Goal: Task Accomplishment & Management: Use online tool/utility

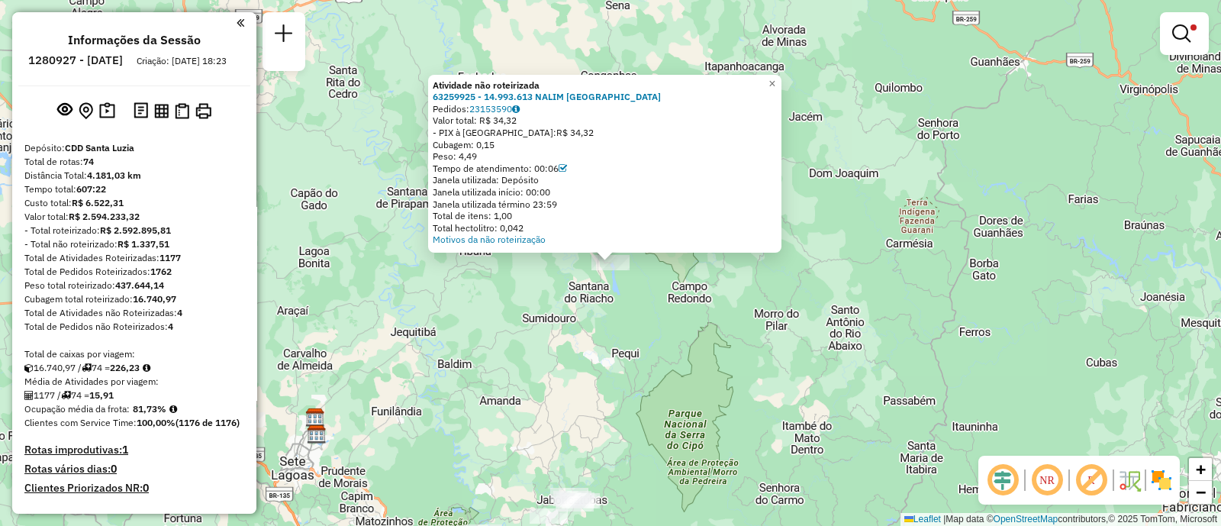
scroll to position [1110, 0]
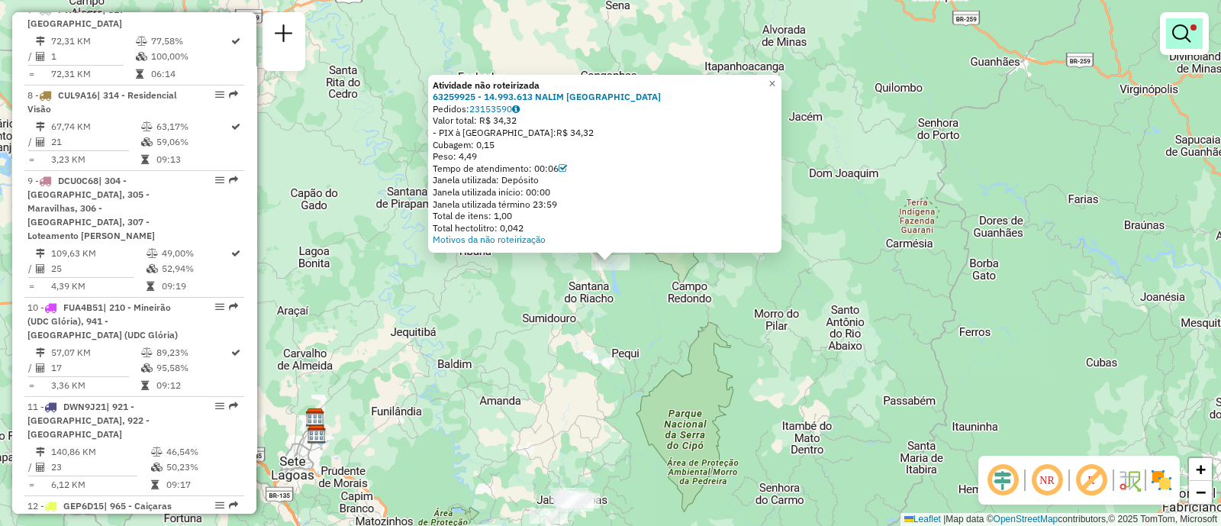
click at [1197, 26] on link at bounding box center [1184, 33] width 37 height 31
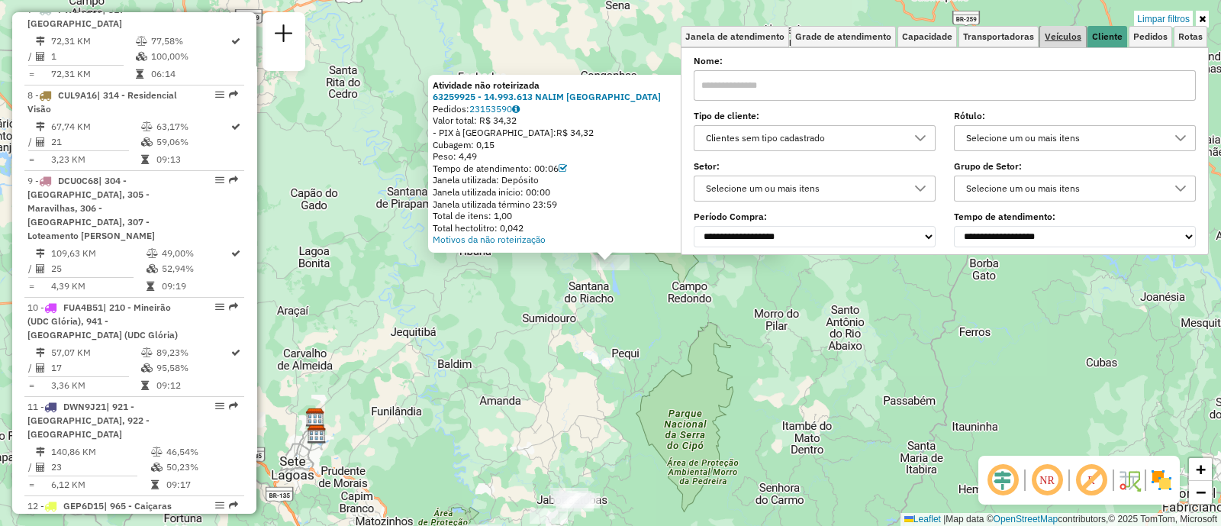
click at [1049, 45] on link "Veículos" at bounding box center [1063, 36] width 46 height 21
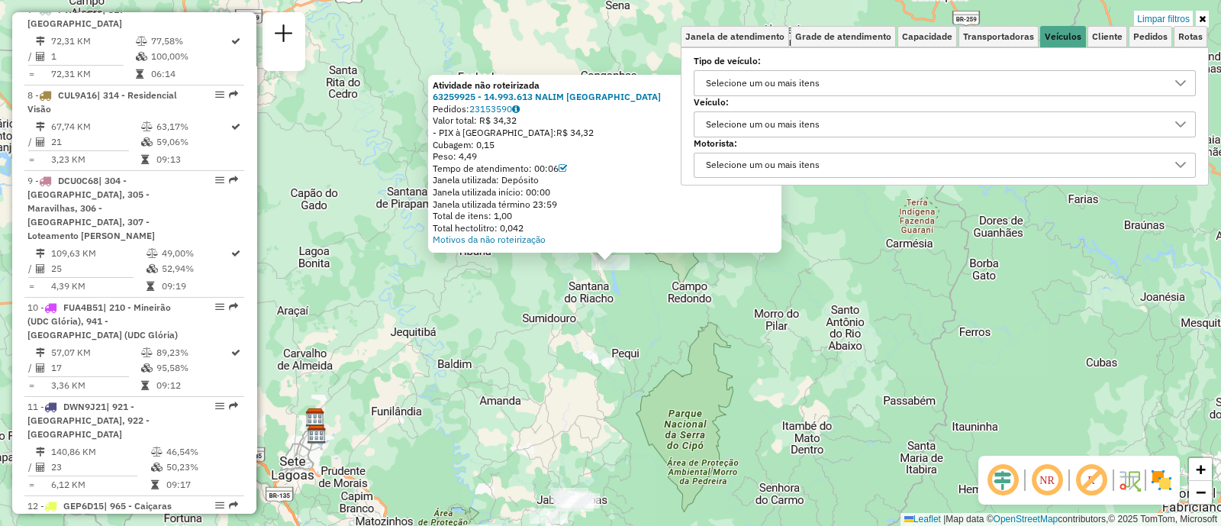
click at [894, 118] on div "Selecione um ou mais itens" at bounding box center [934, 124] width 466 height 24
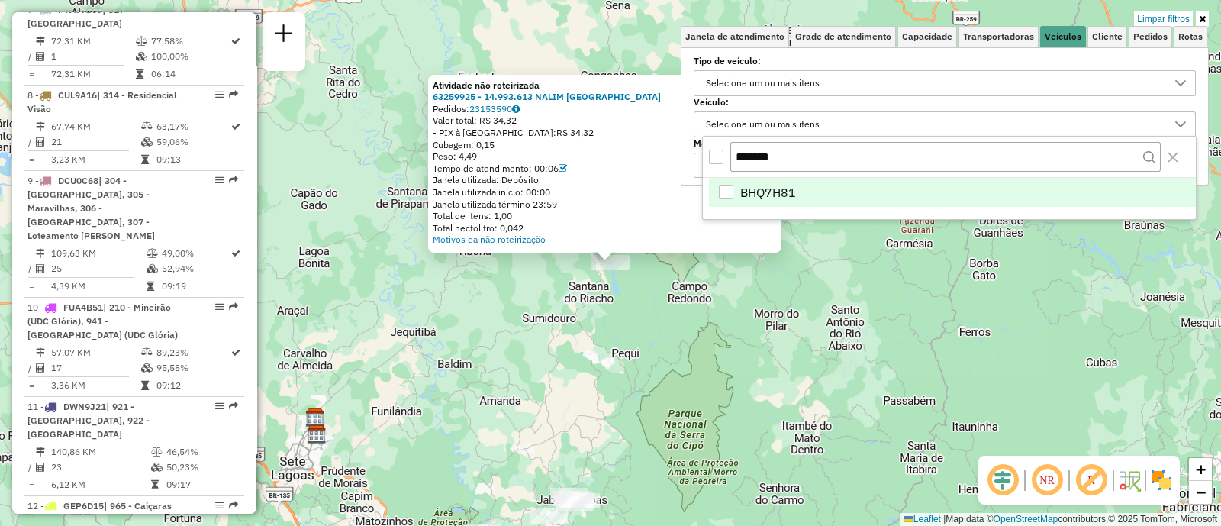
click at [653, 139] on body "Aplicando filtros Pop-up bloqueado! Seu navegador bloqueou automáticamente a ab…" at bounding box center [610, 263] width 1221 height 526
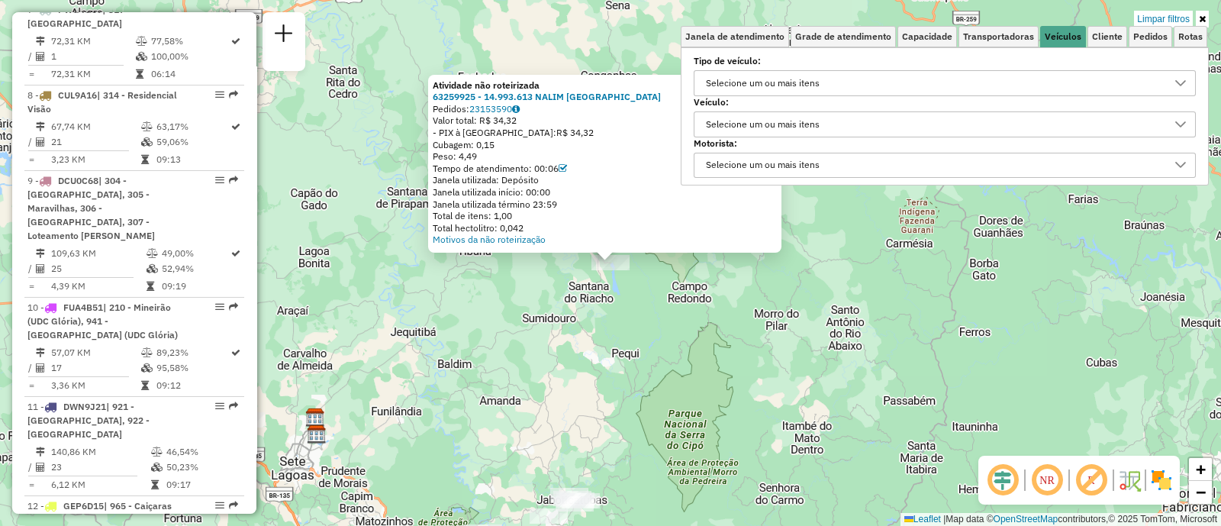
click at [847, 126] on div "Selecione um ou mais itens" at bounding box center [934, 124] width 466 height 24
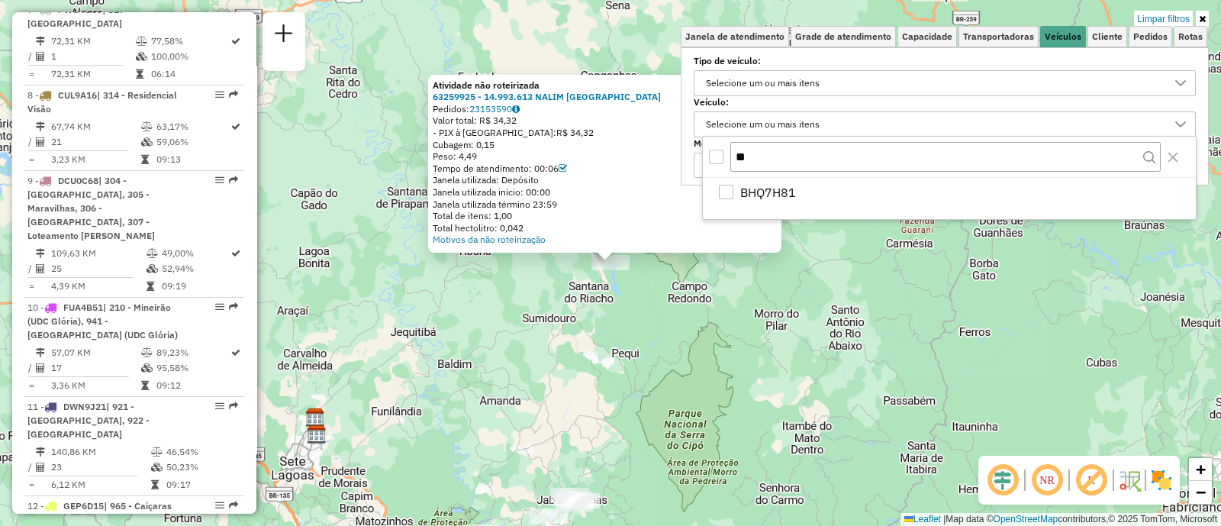
type input "*"
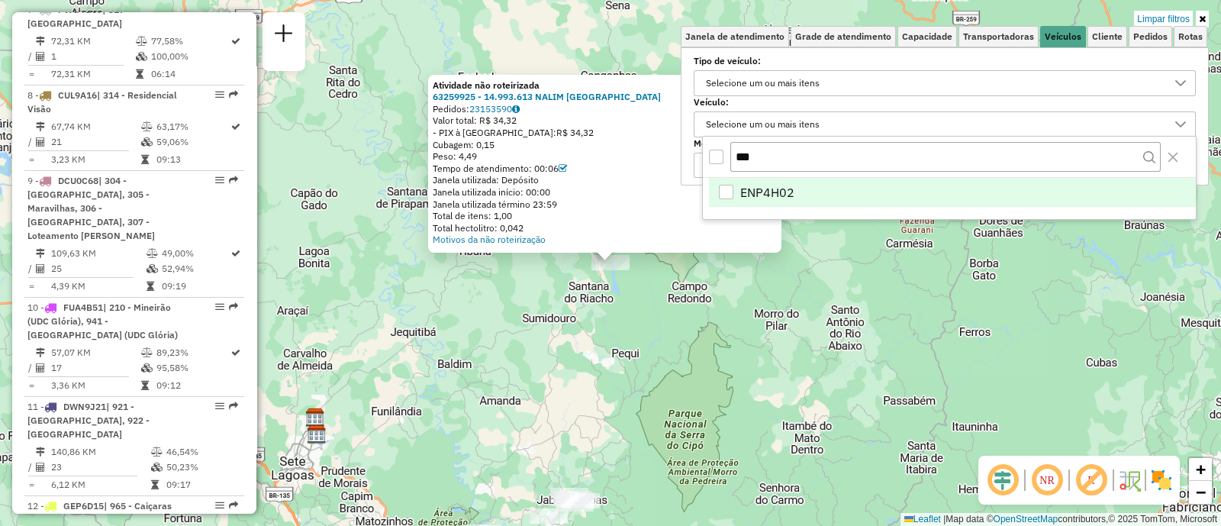
type input "***"
click at [783, 189] on span "ENP4H02" at bounding box center [767, 192] width 54 height 18
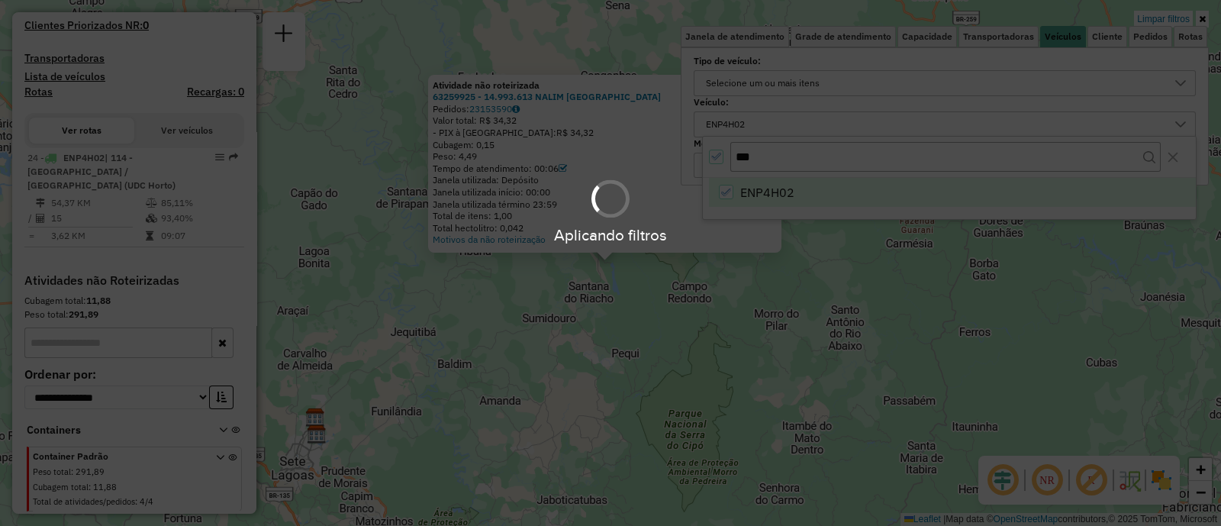
scroll to position [474, 0]
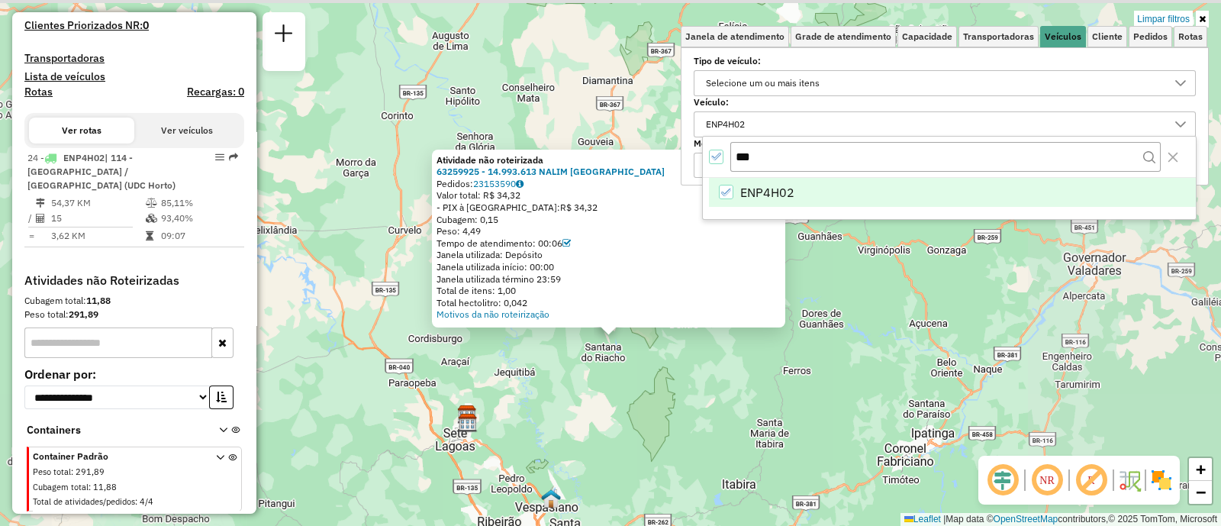
drag, startPoint x: 601, startPoint y: 371, endPoint x: 645, endPoint y: 278, distance: 103.1
click at [625, 331] on div "Atividade não roteirizada 63259925 - 14.993.613 NALIM JARDIM MELO Pedidos: 2315…" at bounding box center [610, 263] width 1221 height 526
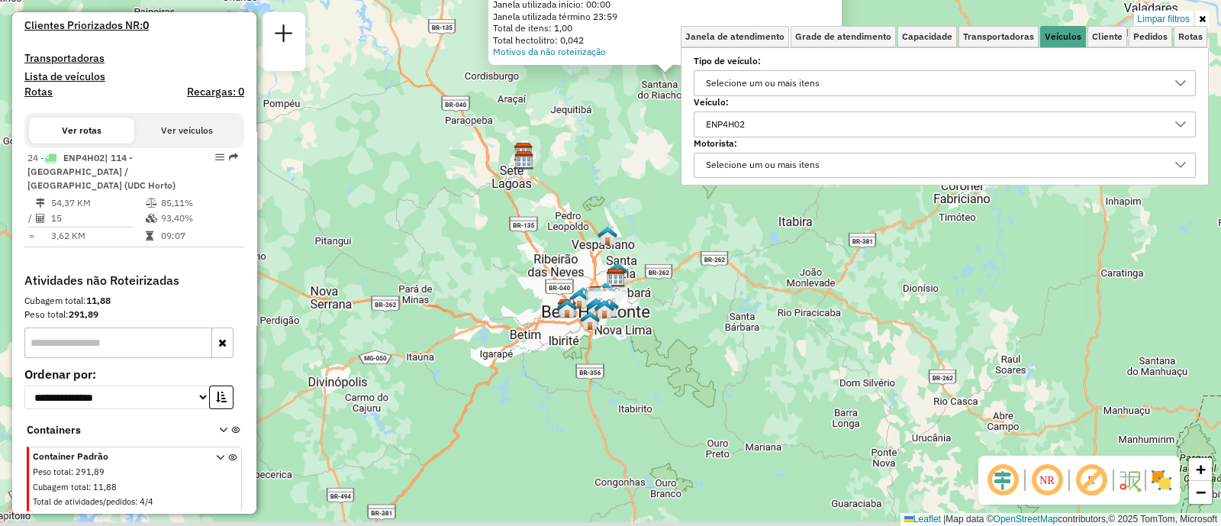
drag, startPoint x: 645, startPoint y: 278, endPoint x: 631, endPoint y: 187, distance: 91.9
click at [629, 142] on div "Atividade não roteirizada 63259925 - 14.993.613 NALIM JARDIM MELO Pedidos: 2315…" at bounding box center [610, 263] width 1221 height 526
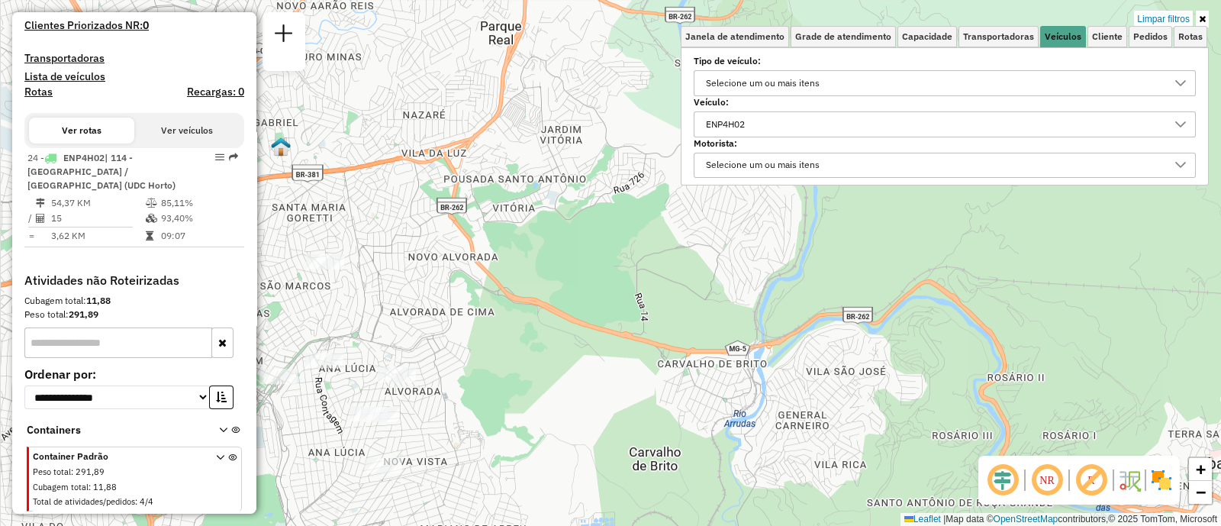
drag, startPoint x: 551, startPoint y: 305, endPoint x: 662, endPoint y: 253, distance: 122.6
click at [656, 256] on div "Atividade não roteirizada 63259925 - 14.993.613 NALIM JARDIM MELO Pedidos: 2315…" at bounding box center [610, 263] width 1221 height 526
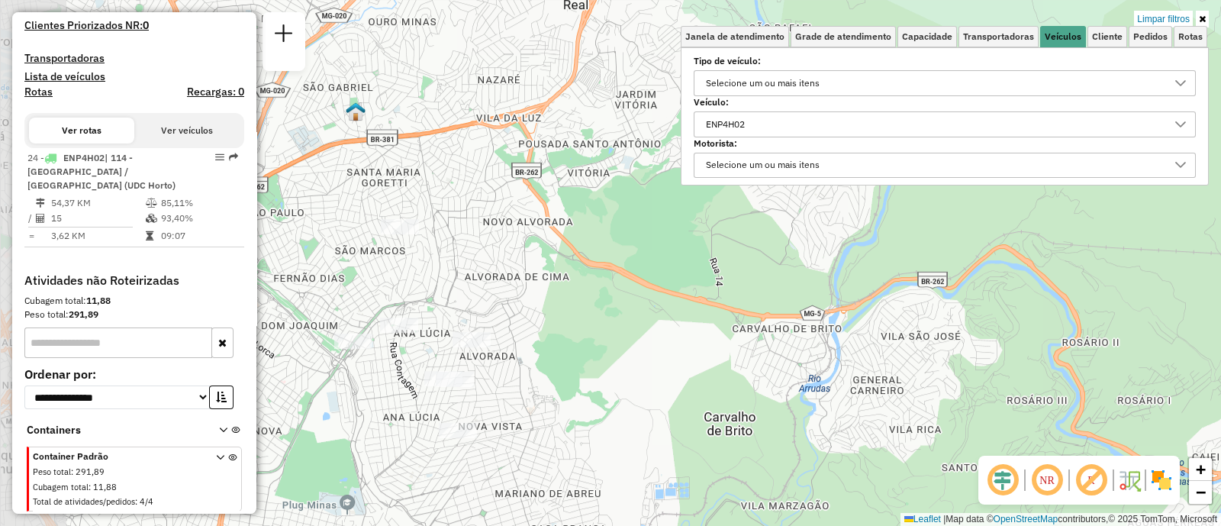
click at [662, 253] on div "Atividade não roteirizada 63259925 - 14.993.613 NALIM JARDIM MELO Pedidos: 2315…" at bounding box center [610, 263] width 1221 height 526
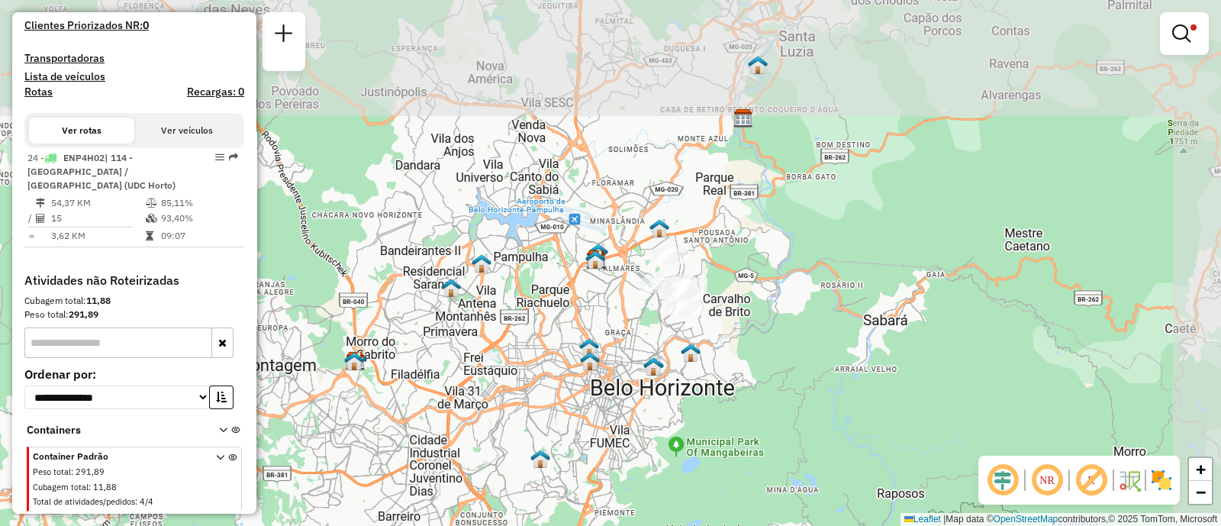
drag, startPoint x: 954, startPoint y: 112, endPoint x: 785, endPoint y: 259, distance: 224.0
click at [785, 259] on div "Limpar filtros Janela de atendimento Grade de atendimento Capacidade Transporta…" at bounding box center [610, 263] width 1221 height 526
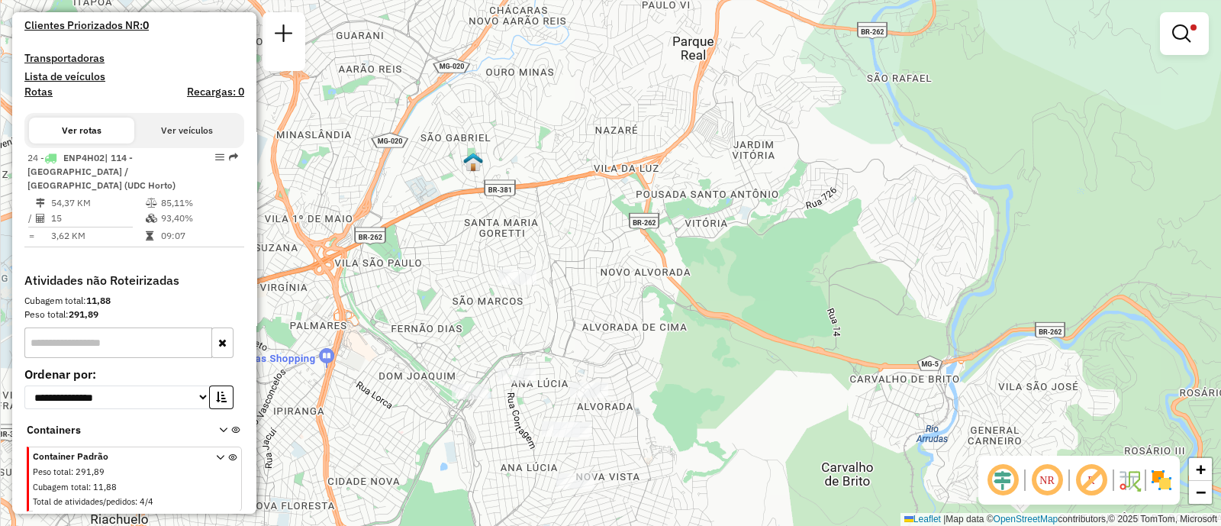
drag, startPoint x: 663, startPoint y: 298, endPoint x: 705, endPoint y: 292, distance: 42.4
click at [705, 292] on div "Limpar filtros Janela de atendimento Grade de atendimento Capacidade Transporta…" at bounding box center [610, 263] width 1221 height 526
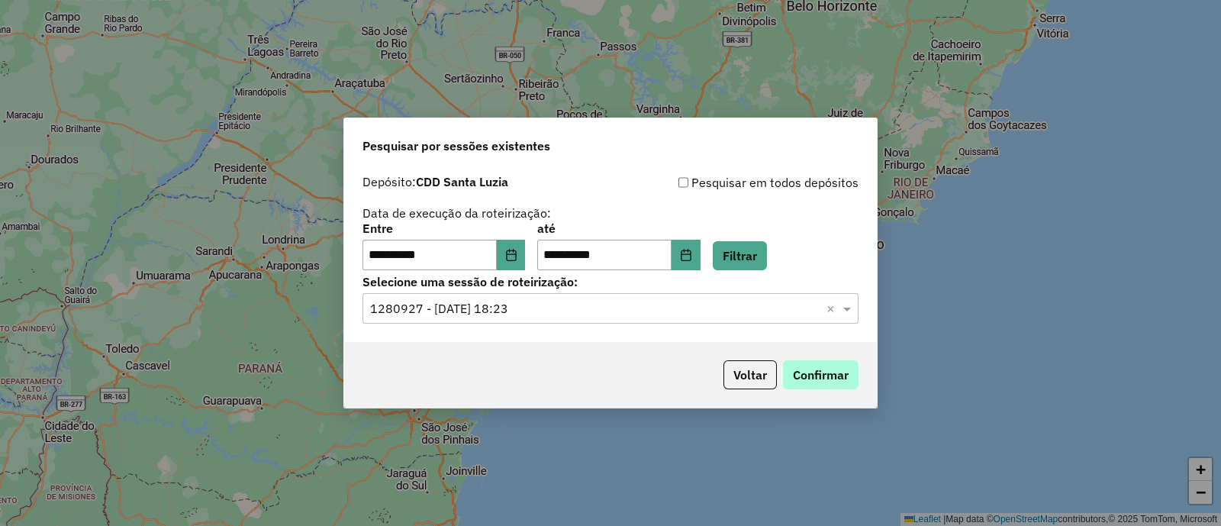
click at [797, 378] on button "Confirmar" at bounding box center [821, 374] width 76 height 29
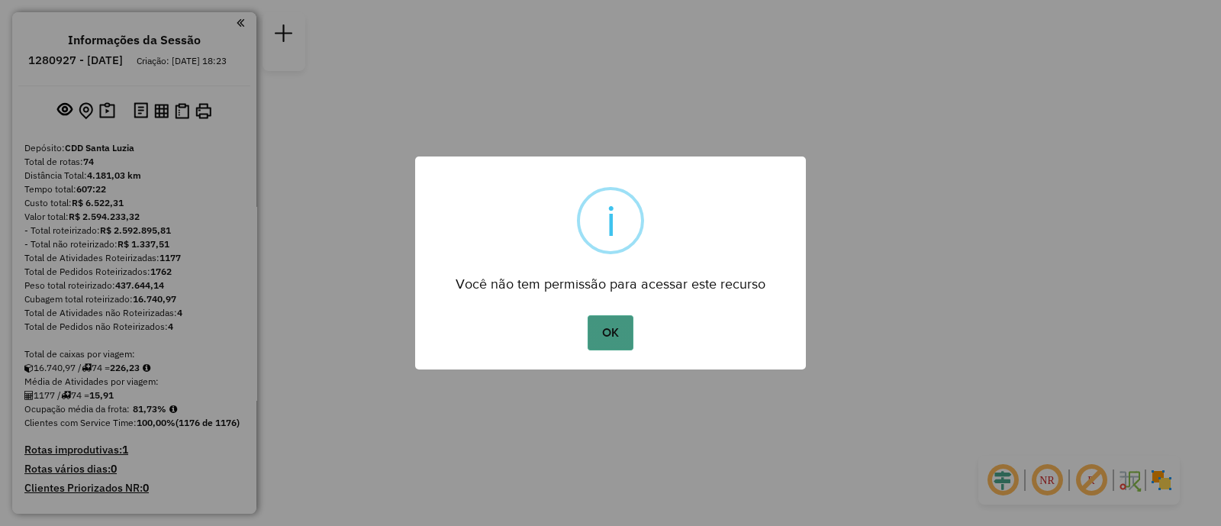
click at [622, 321] on button "OK" at bounding box center [610, 332] width 45 height 35
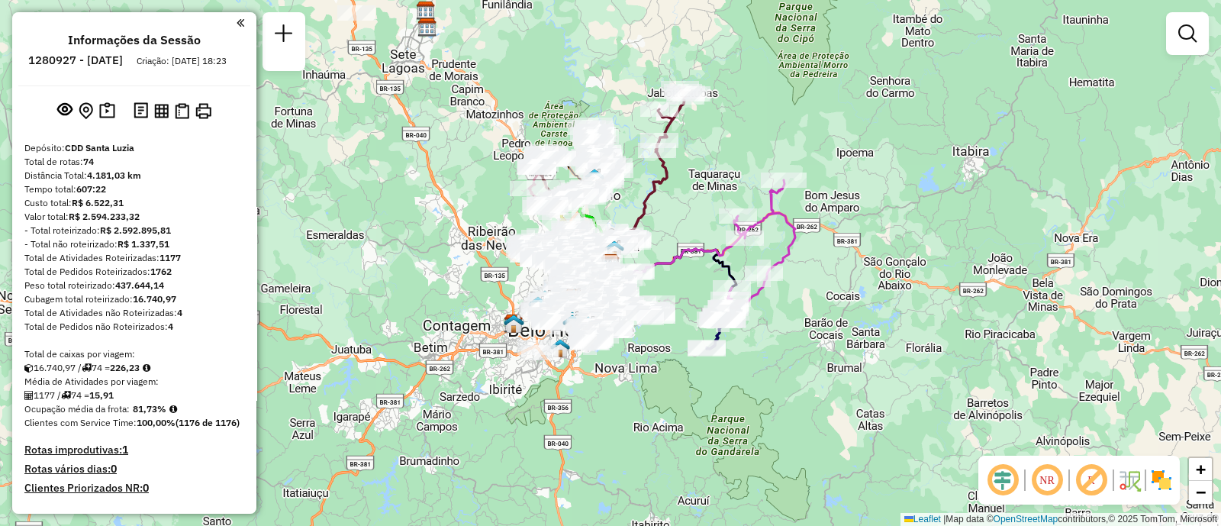
drag, startPoint x: 1194, startPoint y: 27, endPoint x: 981, endPoint y: 100, distance: 224.9
click at [1193, 27] on em at bounding box center [1187, 33] width 18 height 18
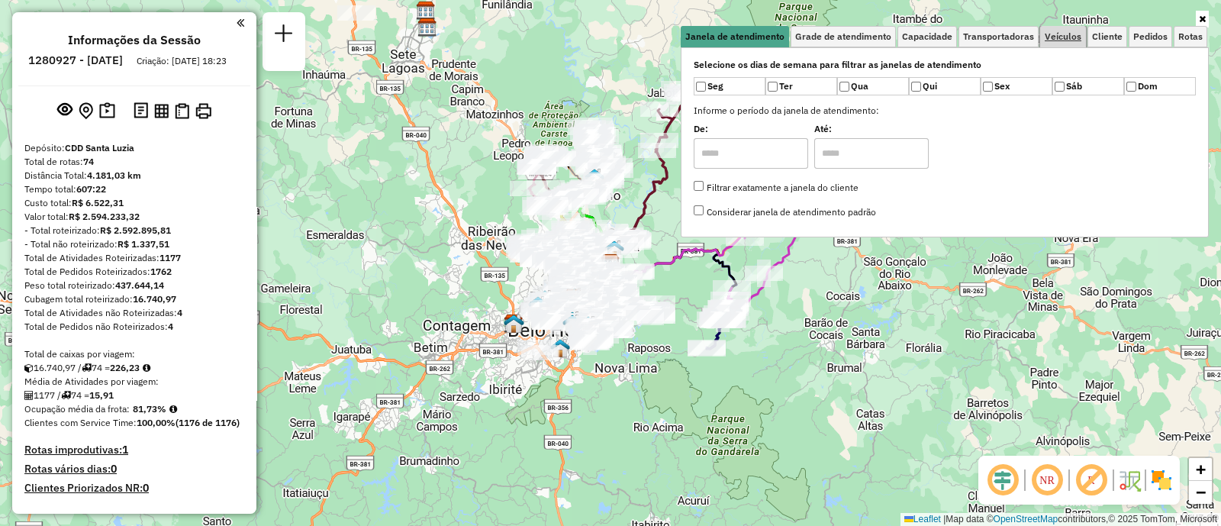
click at [1057, 34] on span "Veículos" at bounding box center [1063, 36] width 37 height 9
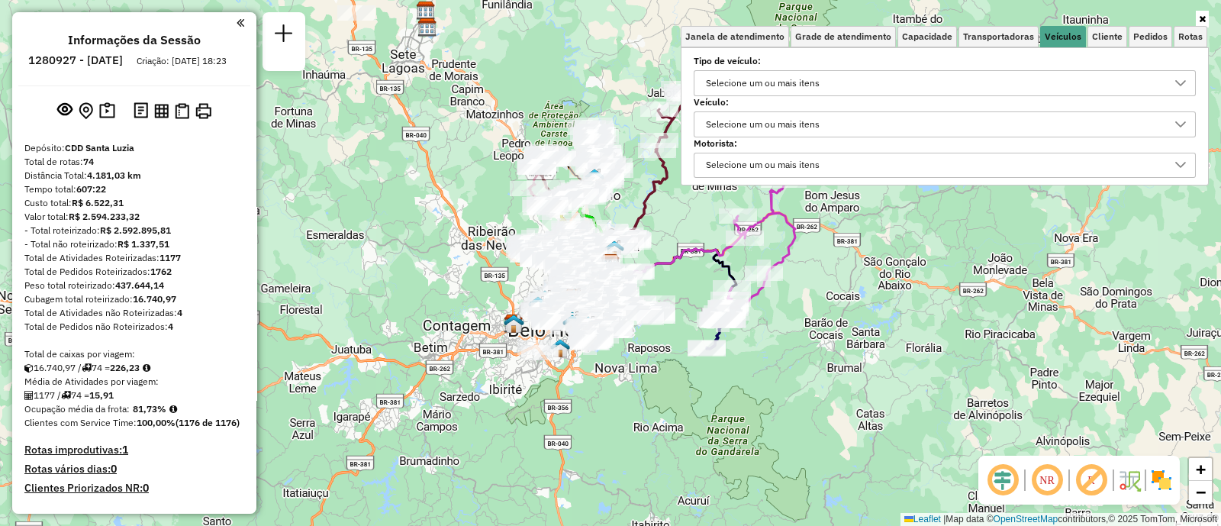
click at [789, 120] on div "Selecione um ou mais itens" at bounding box center [763, 124] width 124 height 24
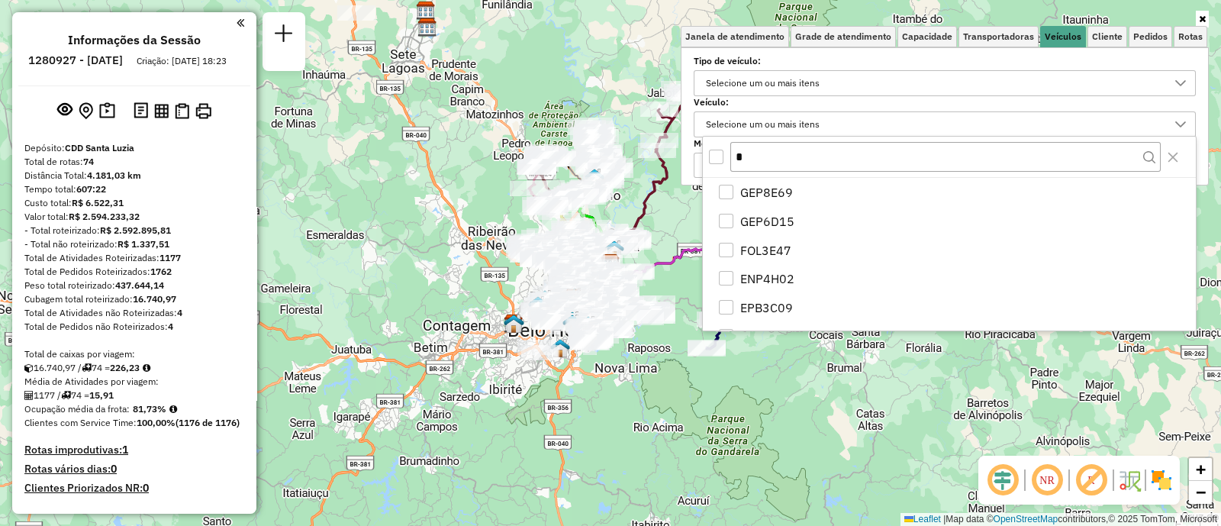
scroll to position [8, 52]
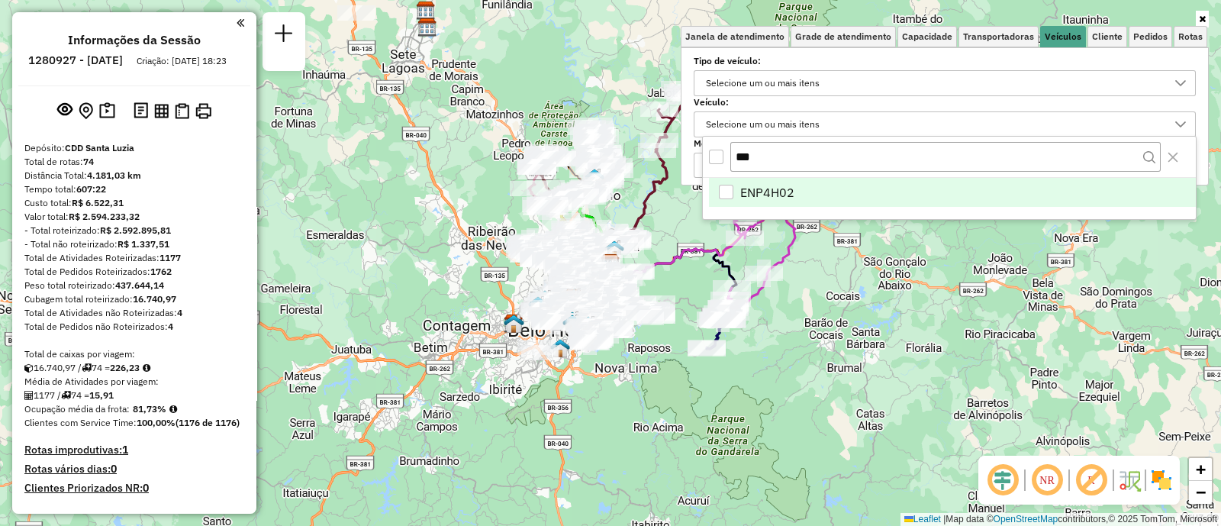
type input "***"
click at [785, 193] on span "ENP4H02" at bounding box center [767, 192] width 54 height 18
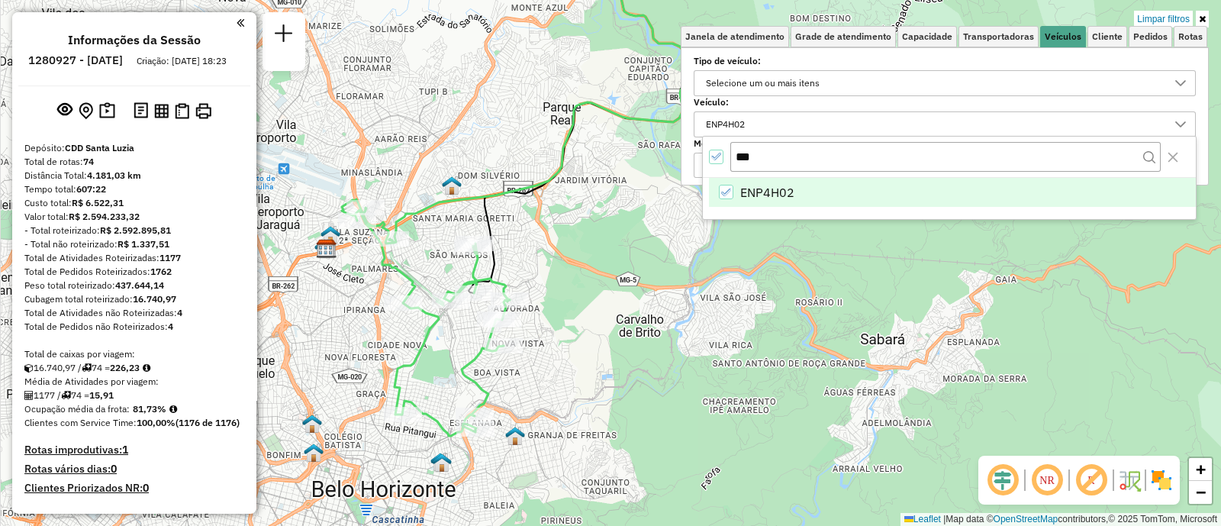
drag, startPoint x: 524, startPoint y: 298, endPoint x: 569, endPoint y: 299, distance: 45.0
click at [569, 299] on div "Limpar filtros Janela de atendimento Grade de atendimento Capacidade Transporta…" at bounding box center [610, 263] width 1221 height 526
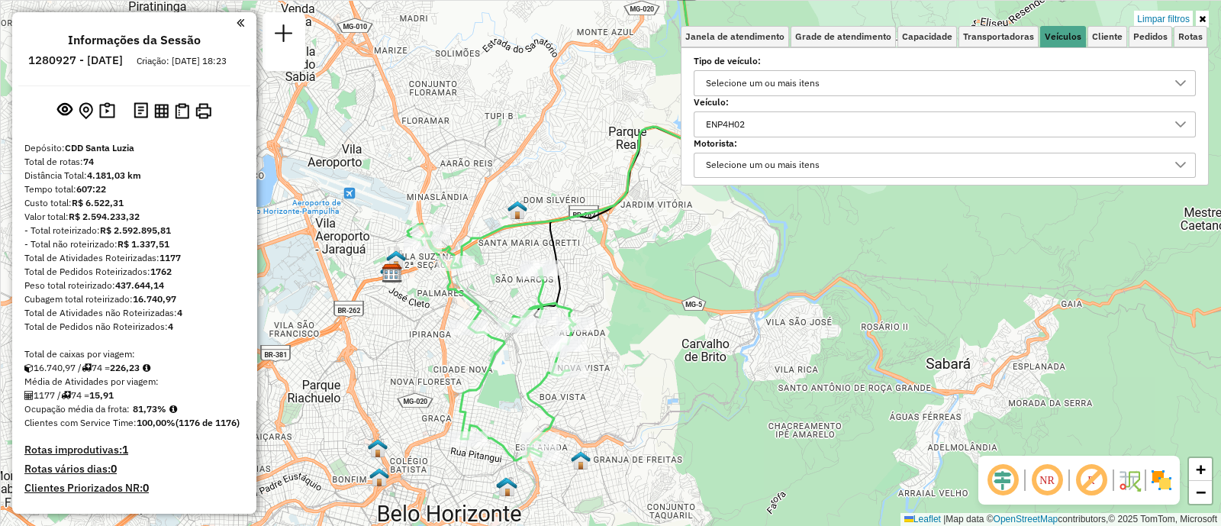
drag, startPoint x: 530, startPoint y: 282, endPoint x: 673, endPoint y: 282, distance: 142.7
click at [673, 282] on div "Limpar filtros Janela de atendimento Grade de atendimento Capacidade Transporta…" at bounding box center [610, 263] width 1221 height 526
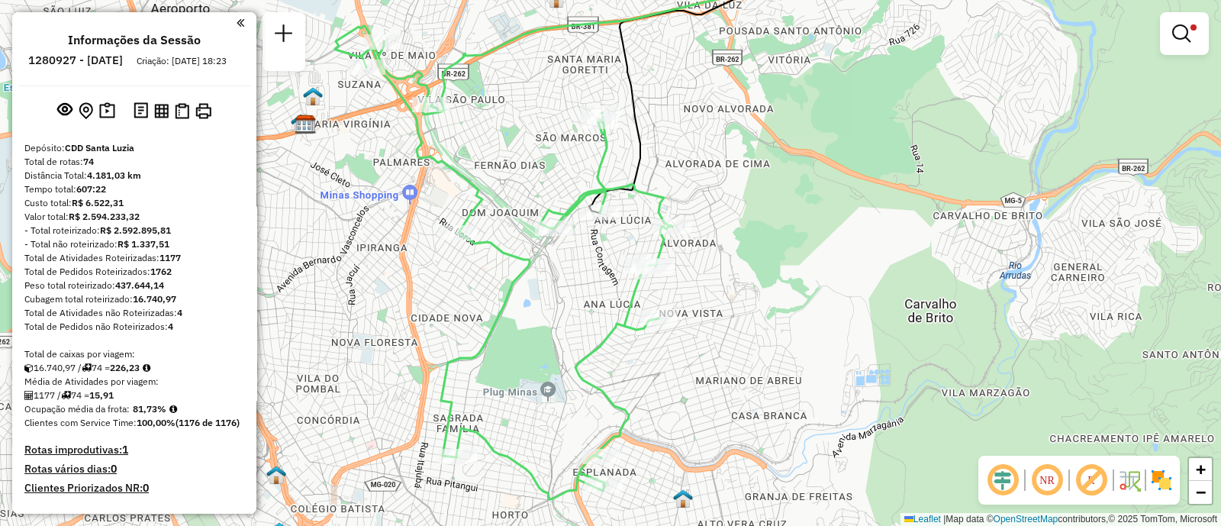
drag, startPoint x: 587, startPoint y: 392, endPoint x: 641, endPoint y: 387, distance: 54.4
click at [641, 387] on div "Limpar filtros Janela de atendimento Grade de atendimento Capacidade Transporta…" at bounding box center [610, 263] width 1221 height 526
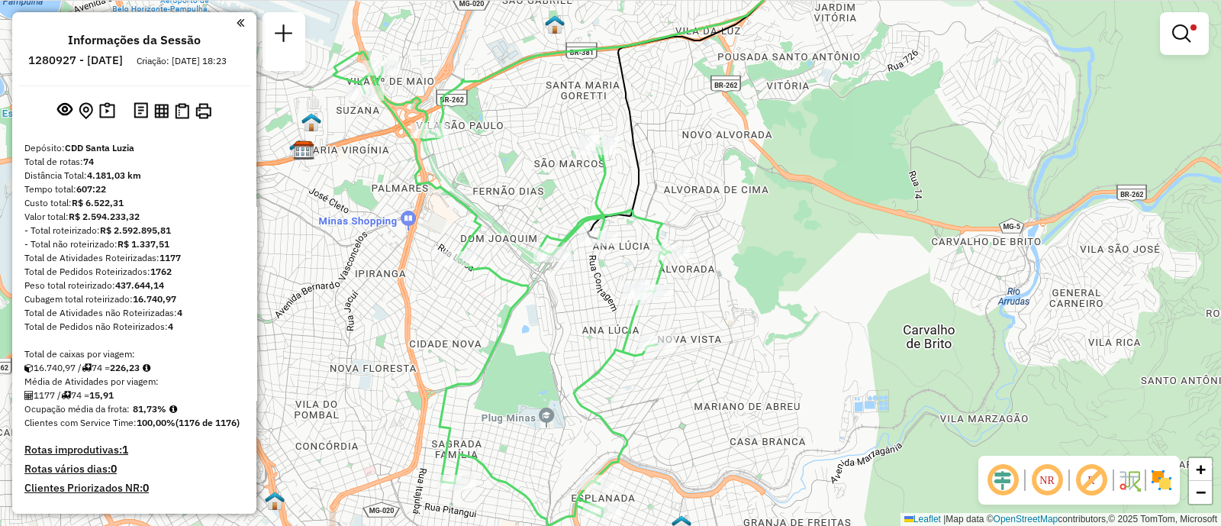
drag, startPoint x: 611, startPoint y: 363, endPoint x: 608, endPoint y: 389, distance: 26.0
click at [608, 389] on div "Limpar filtros Janela de atendimento Grade de atendimento Capacidade Transporta…" at bounding box center [610, 263] width 1221 height 526
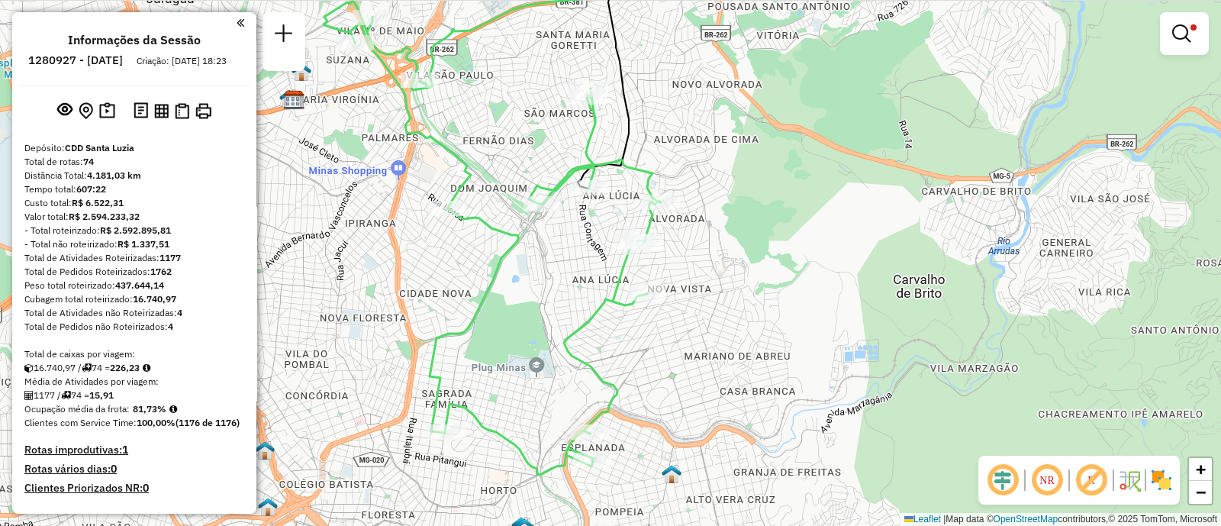
drag, startPoint x: 512, startPoint y: 108, endPoint x: 521, endPoint y: 141, distance: 34.8
click at [521, 141] on div "Limpar filtros Janela de atendimento Grade de atendimento Capacidade Transporta…" at bounding box center [610, 263] width 1221 height 526
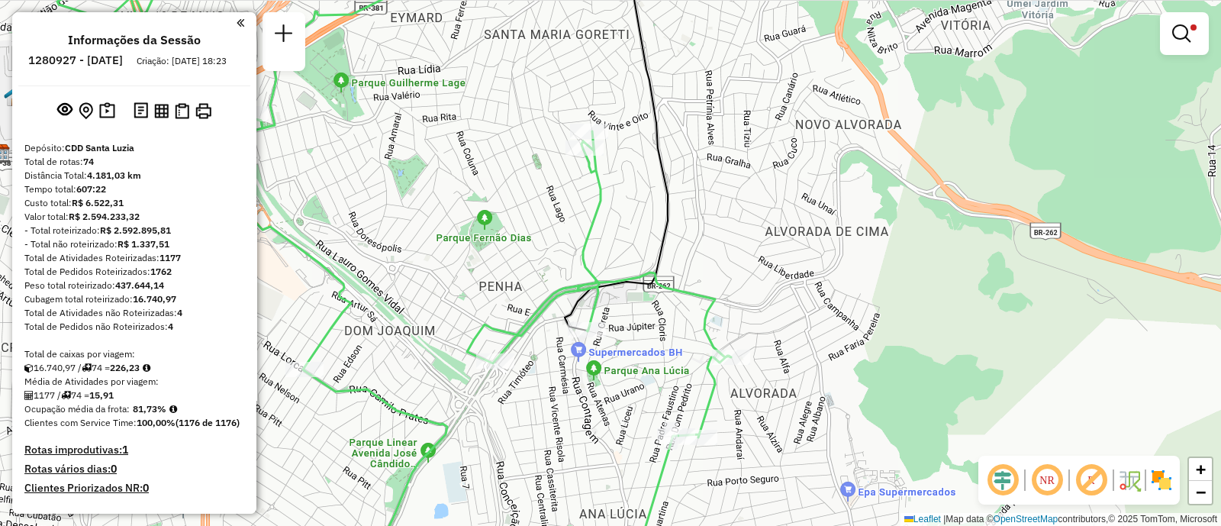
drag, startPoint x: 497, startPoint y: 198, endPoint x: 593, endPoint y: 205, distance: 96.4
click at [582, 205] on div "Limpar filtros Janela de atendimento Grade de atendimento Capacidade Transporta…" at bounding box center [610, 263] width 1221 height 526
click at [666, 221] on div "Limpar filtros Janela de atendimento Grade de atendimento Capacidade Transporta…" at bounding box center [610, 263] width 1221 height 526
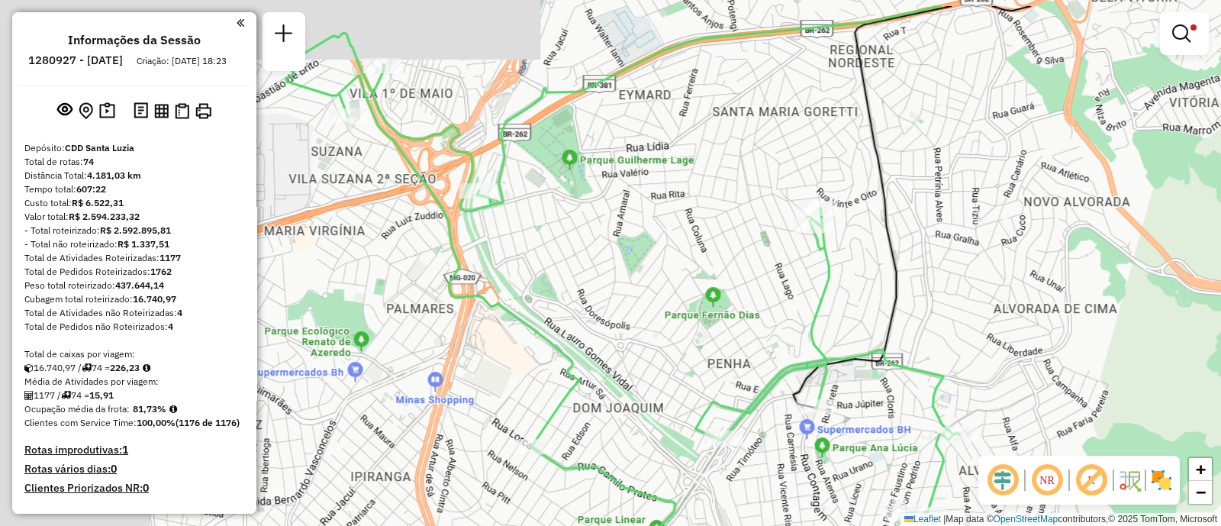
drag, startPoint x: 695, startPoint y: 227, endPoint x: 772, endPoint y: 285, distance: 96.9
click at [772, 285] on div "Limpar filtros Janela de atendimento Grade de atendimento Capacidade Transporta…" at bounding box center [610, 263] width 1221 height 526
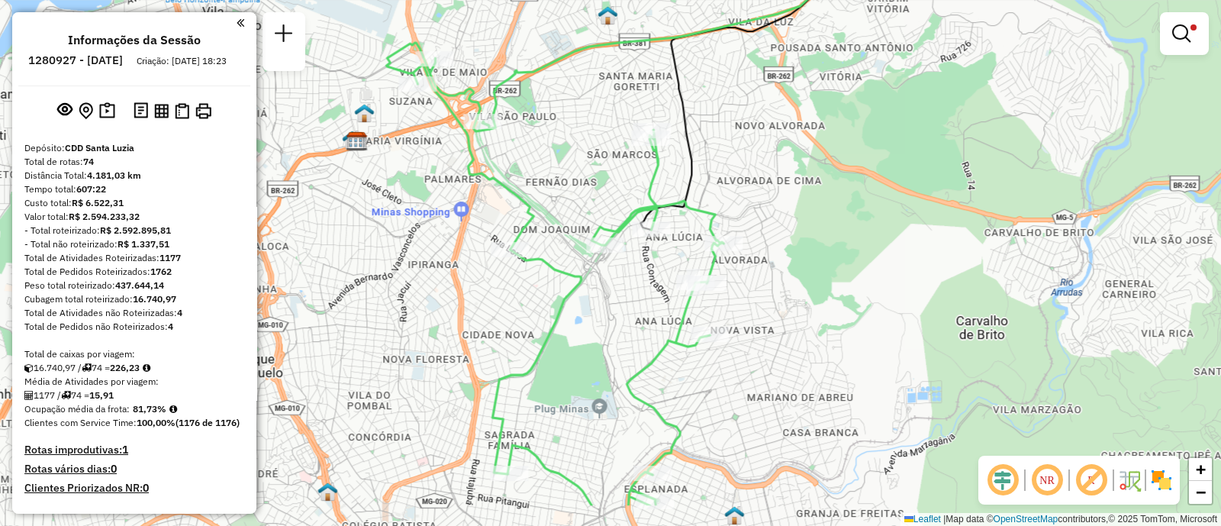
drag, startPoint x: 653, startPoint y: 266, endPoint x: 666, endPoint y: 153, distance: 114.4
click at [664, 154] on icon at bounding box center [554, 274] width 337 height 462
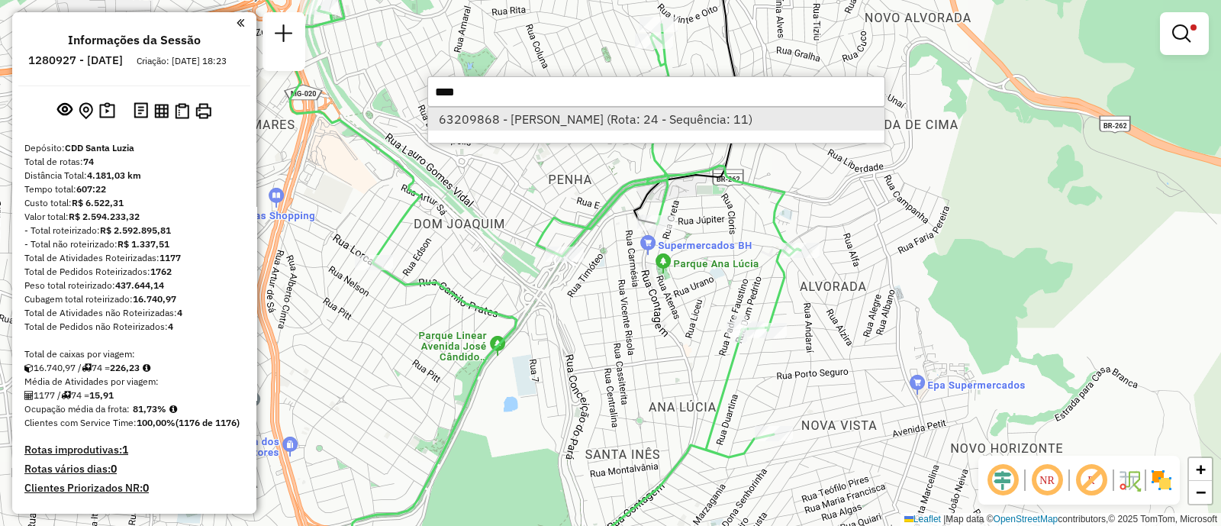
type input "****"
click at [694, 114] on li "63209868 - CLAYTON FELIPE FERREIRA COSTA (Rota: 24 - Sequência: 11)" at bounding box center [656, 119] width 456 height 23
select select "**********"
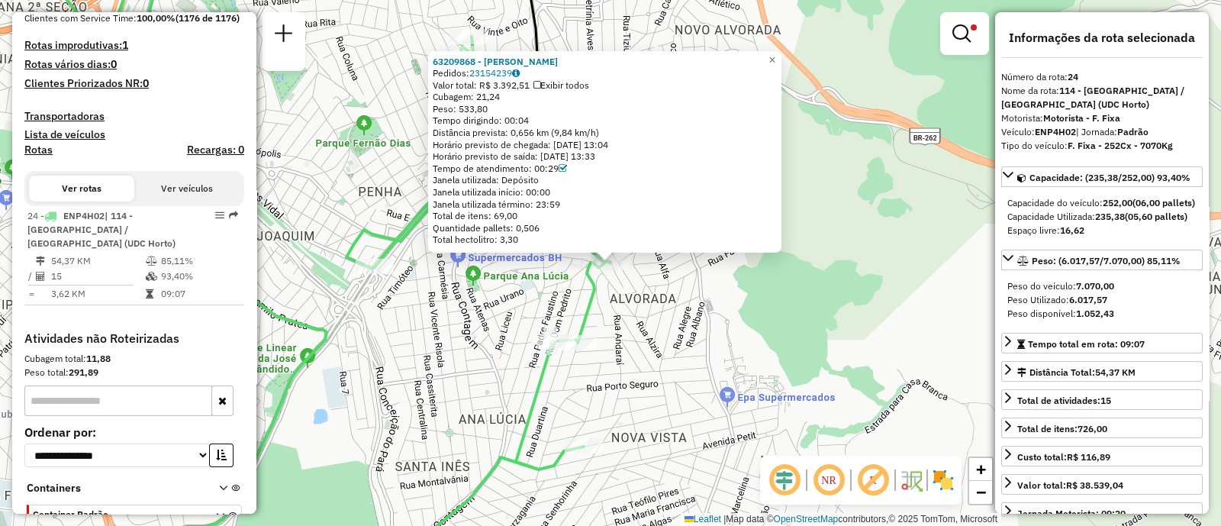
scroll to position [474, 0]
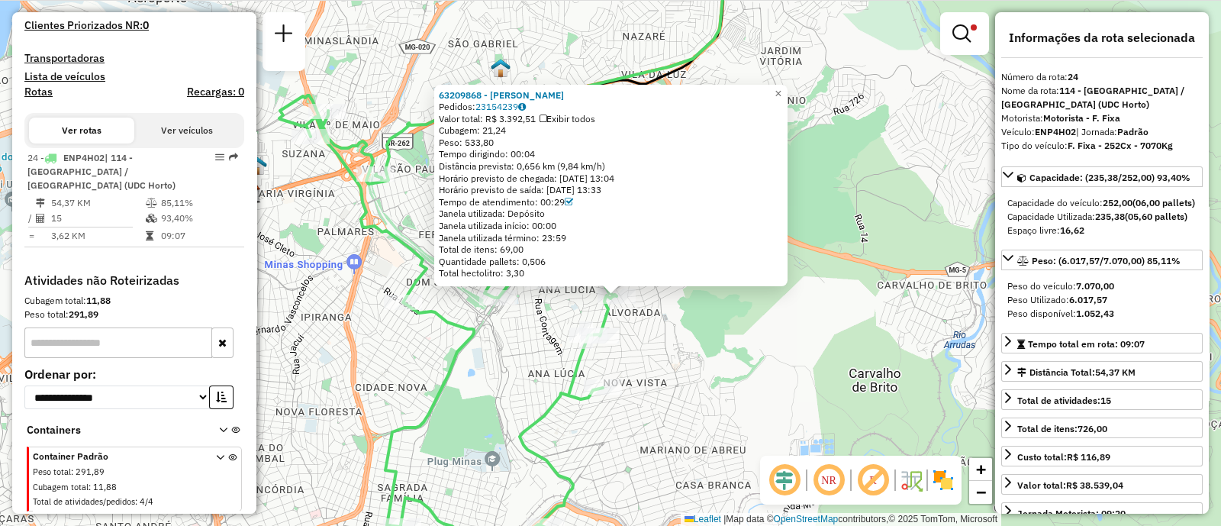
click at [779, 340] on div "63209868 - CLAYTON FELIPE FERREIRA COSTA Pedidos: 23154239 Valor total: R$ 3.39…" at bounding box center [610, 263] width 1221 height 526
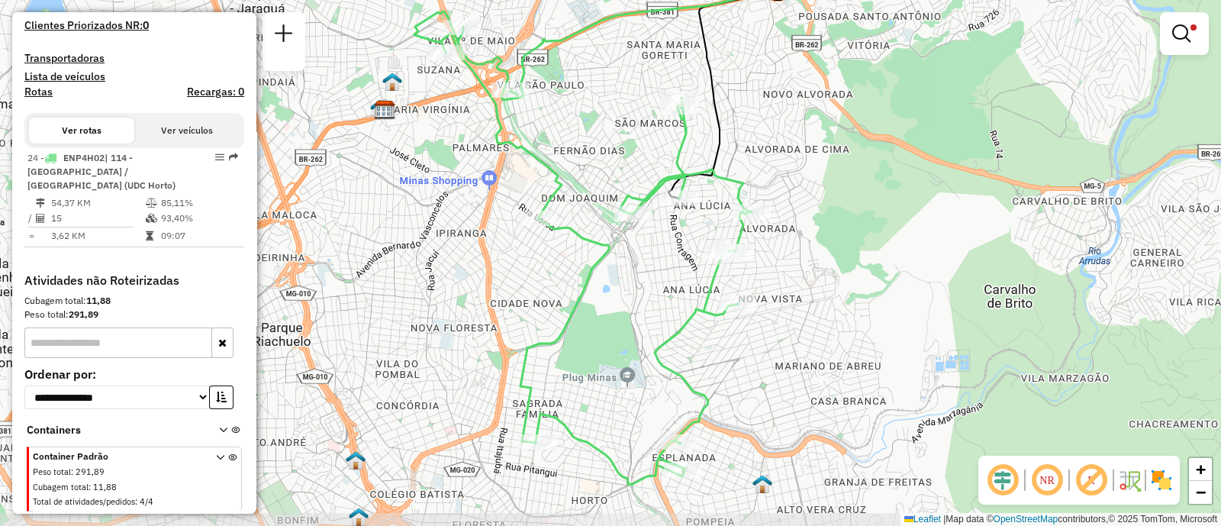
drag, startPoint x: 738, startPoint y: 290, endPoint x: 817, endPoint y: 250, distance: 89.1
click at [817, 250] on div "Limpar filtros Janela de atendimento Grade de atendimento Capacidade Transporta…" at bounding box center [610, 263] width 1221 height 526
